Goal: Task Accomplishment & Management: Use online tool/utility

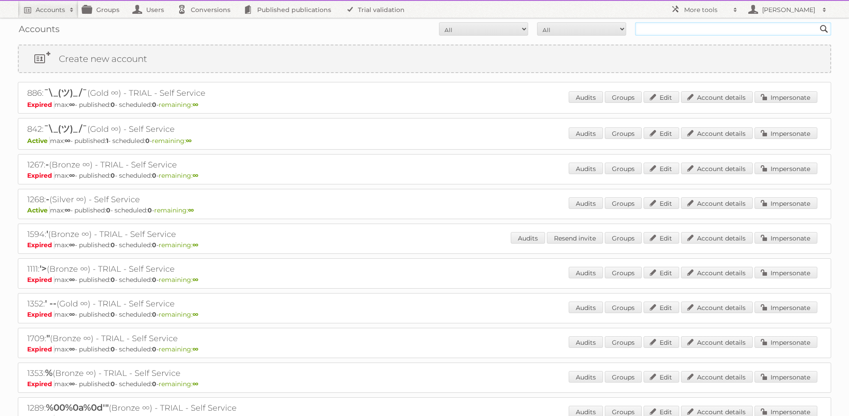
click at [753, 28] on input "text" at bounding box center [733, 28] width 196 height 13
type input "[PERSON_NAME]"
click at [818, 22] on input "Search" at bounding box center [824, 28] width 13 height 13
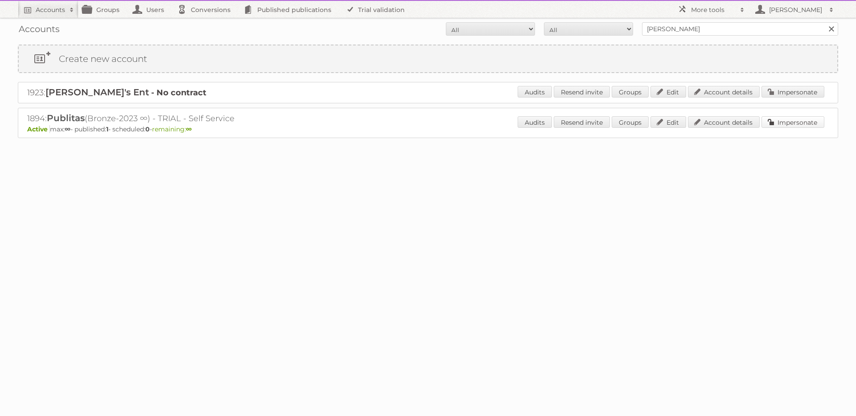
click at [789, 117] on link "Impersonate" at bounding box center [793, 122] width 63 height 12
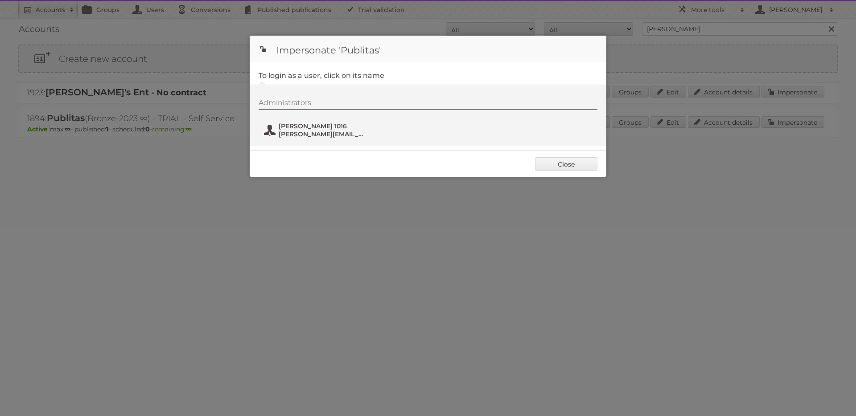
click at [333, 138] on button "Karlo 1016 k.simunovic+1016@publitas.com" at bounding box center [315, 130] width 105 height 18
